Goal: Transaction & Acquisition: Purchase product/service

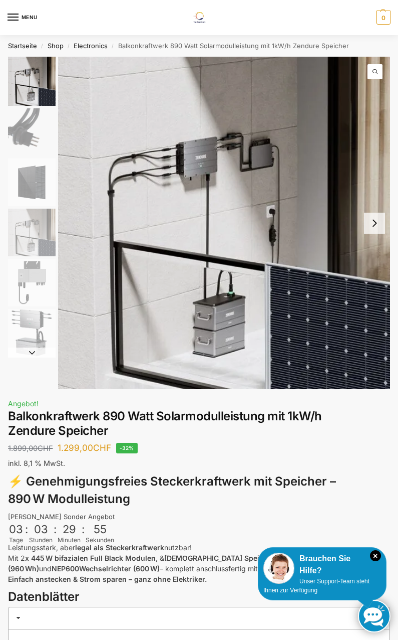
click at [376, 553] on icon "×" at bounding box center [375, 555] width 11 height 11
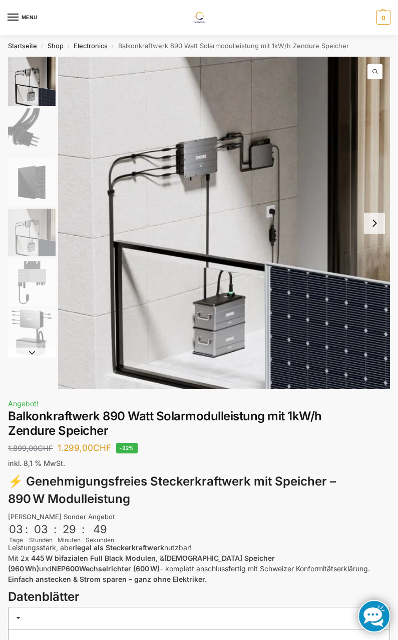
click at [29, 134] on img "2 / 6" at bounding box center [32, 132] width 48 height 48
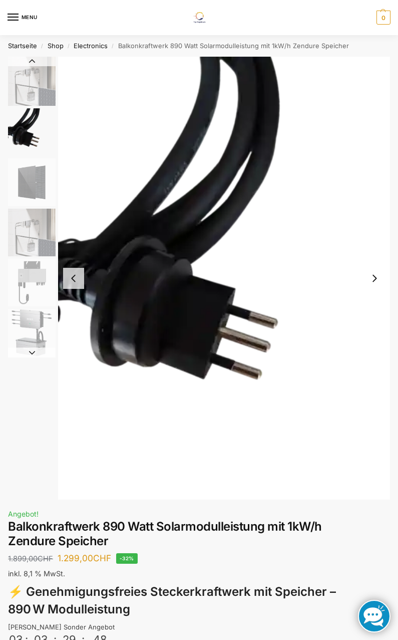
click at [30, 188] on img "3 / 6" at bounding box center [32, 182] width 48 height 48
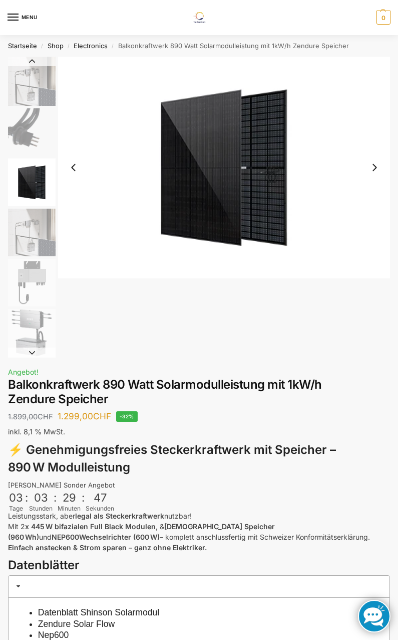
click at [28, 234] on img "4 / 6" at bounding box center [32, 233] width 48 height 48
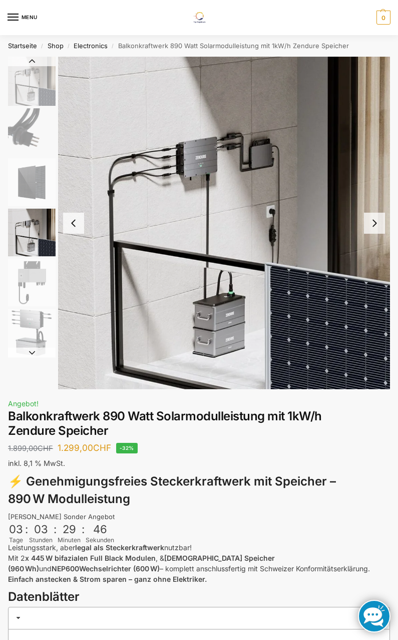
click at [36, 288] on img "5 / 6" at bounding box center [32, 283] width 48 height 48
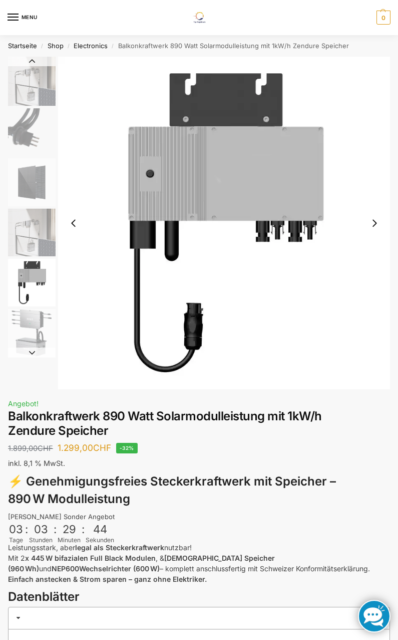
click at [34, 277] on img "5 / 6" at bounding box center [32, 283] width 48 height 48
click at [36, 341] on img "6 / 6" at bounding box center [32, 333] width 48 height 48
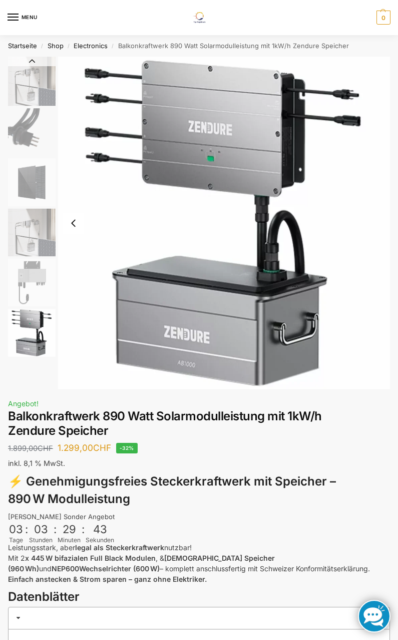
click at [28, 261] on img "5 / 6" at bounding box center [32, 283] width 48 height 48
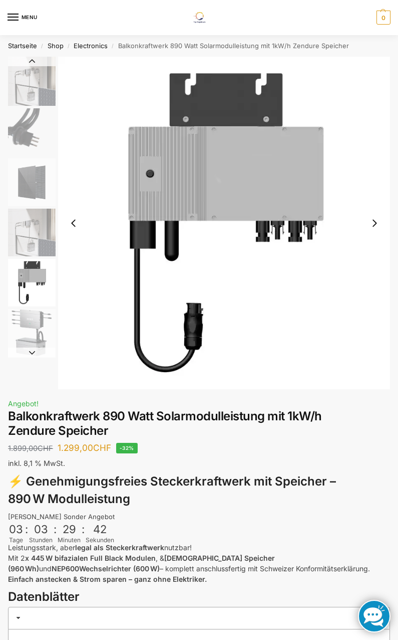
click at [25, 327] on img "6 / 6" at bounding box center [32, 333] width 48 height 48
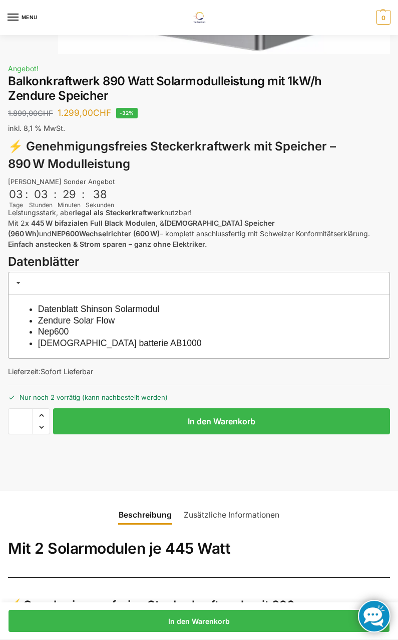
scroll to position [451, 0]
